Goal: Book appointment/travel/reservation

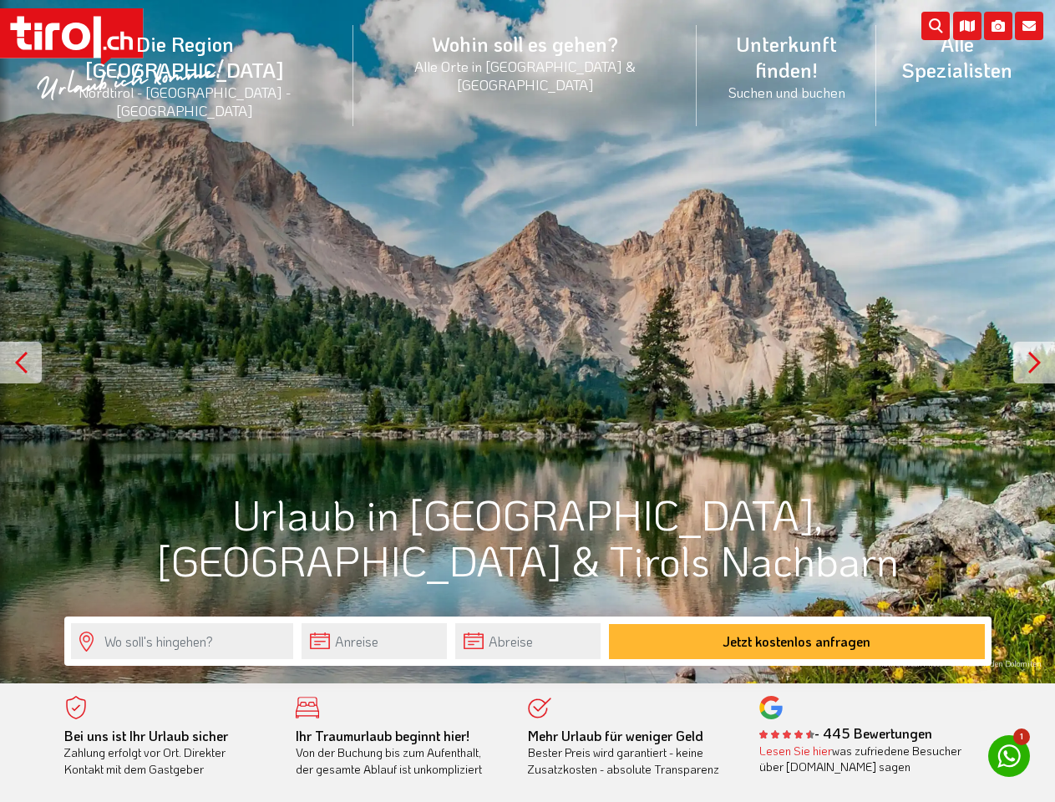
click at [222, 53] on li "Die Region [GEOGRAPHIC_DATA] [GEOGRAPHIC_DATA] - [GEOGRAPHIC_DATA] - [GEOGRAPHI…" at bounding box center [185, 76] width 337 height 126
click at [1029, 26] on icon at bounding box center [1029, 26] width 28 height 28
click at [998, 26] on icon at bounding box center [998, 26] width 28 height 28
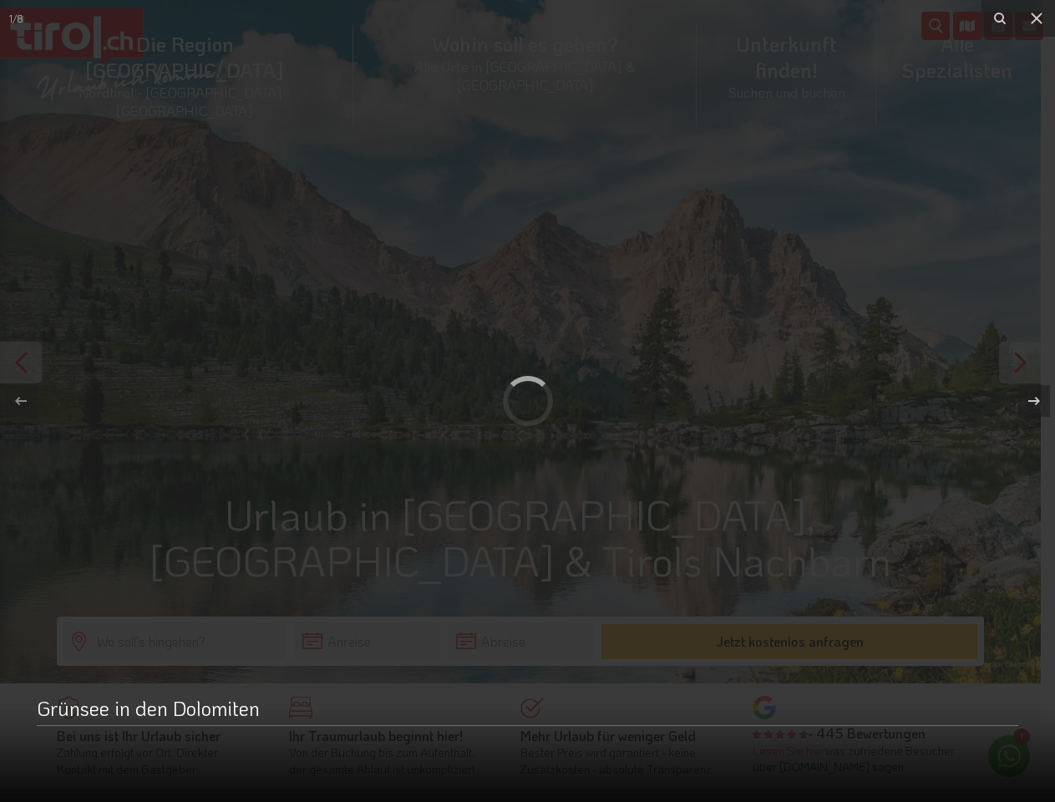
click at [967, 26] on div at bounding box center [527, 401] width 1055 height 802
click at [527, 342] on div at bounding box center [527, 401] width 1055 height 802
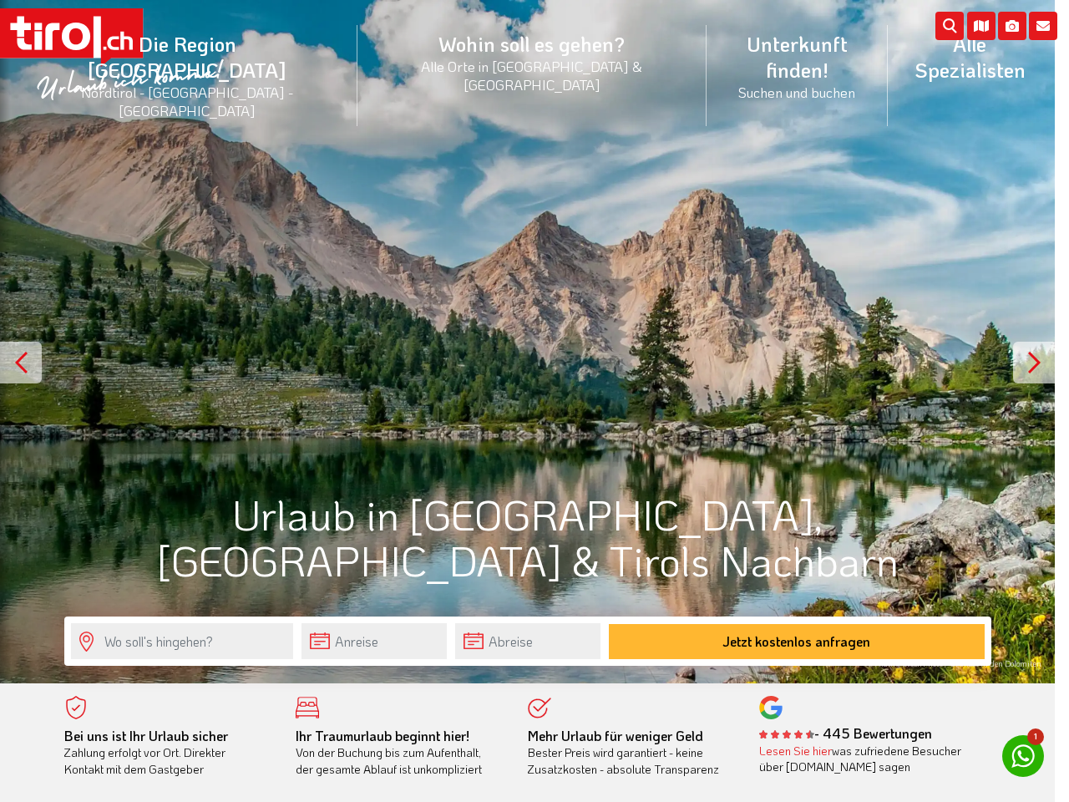
click at [1034, 362] on button at bounding box center [1039, 400] width 58 height 83
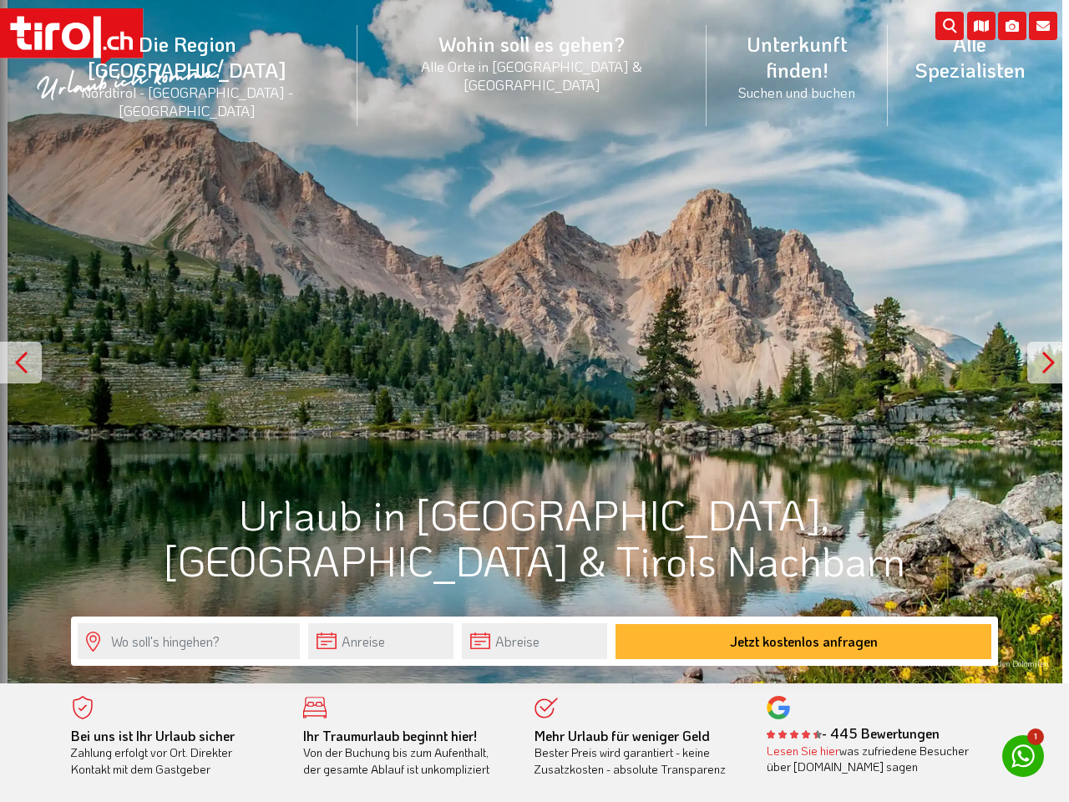
click at [374, 640] on input "text" at bounding box center [380, 641] width 145 height 36
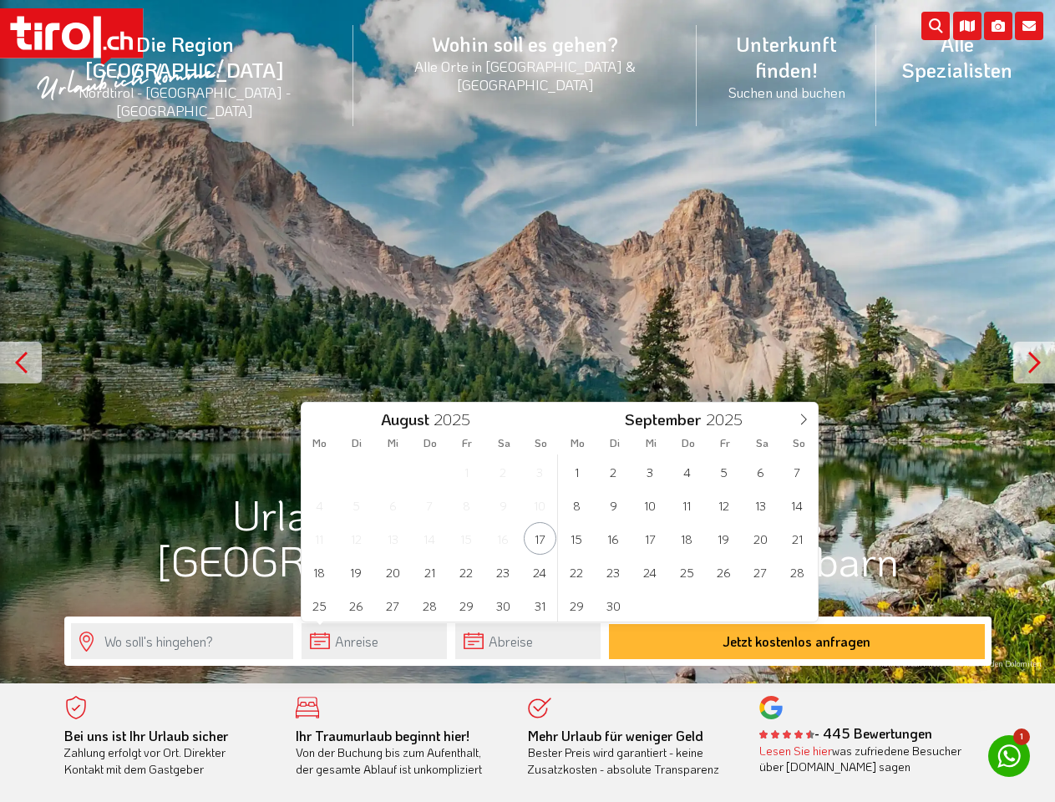
click at [374, 640] on input "text" at bounding box center [373, 641] width 145 height 36
click at [528, 640] on input "text" at bounding box center [527, 641] width 145 height 36
